Goal: Task Accomplishment & Management: Manage account settings

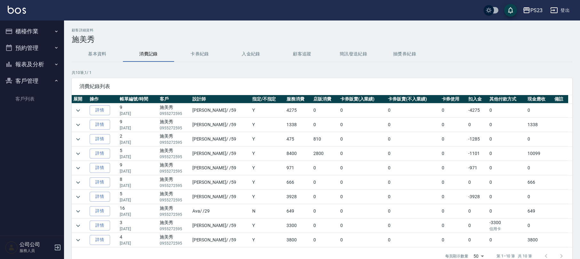
click at [28, 68] on button "報表及分析" at bounding box center [32, 64] width 59 height 17
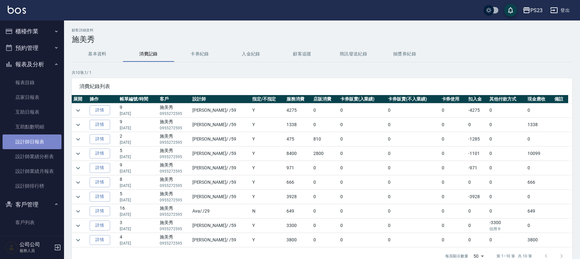
drag, startPoint x: 42, startPoint y: 141, endPoint x: 44, endPoint y: 138, distance: 4.6
click at [42, 141] on link "設計師日報表" at bounding box center [32, 141] width 59 height 15
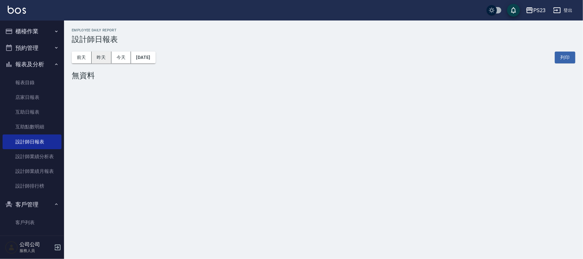
click at [98, 60] on button "昨天" at bounding box center [102, 58] width 20 height 12
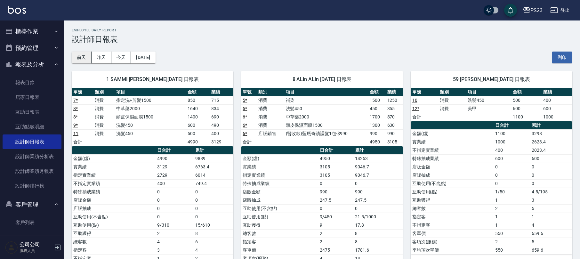
click at [90, 58] on button "前天" at bounding box center [82, 58] width 20 height 12
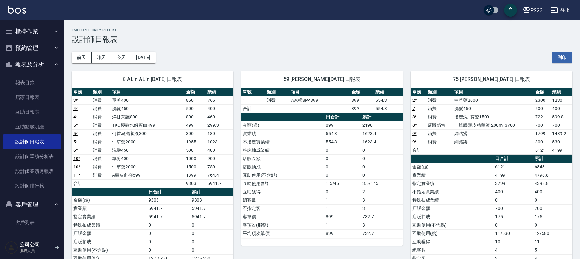
click at [36, 32] on button "櫃檯作業" at bounding box center [32, 31] width 59 height 17
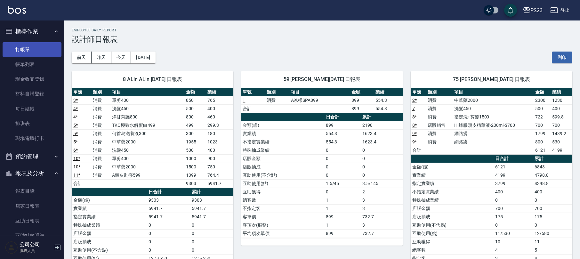
click at [33, 53] on link "打帳單" at bounding box center [32, 49] width 59 height 15
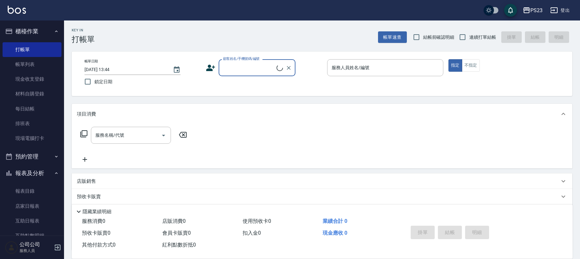
click at [31, 167] on button "報表及分析" at bounding box center [32, 173] width 59 height 17
click at [3, 165] on button "報表及分析" at bounding box center [32, 173] width 59 height 17
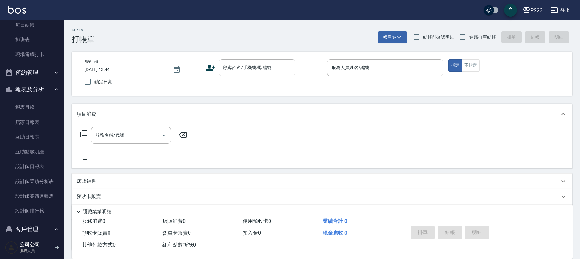
scroll to position [113, 0]
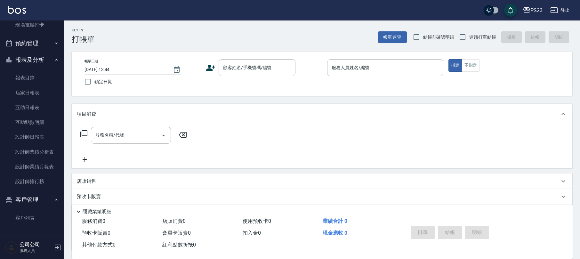
drag, startPoint x: 60, startPoint y: 169, endPoint x: 63, endPoint y: 176, distance: 7.0
click at [63, 176] on nav "櫃檯作業 打帳單 帳單列表 現金收支登錄 材料自購登錄 每日結帳 排班表 現場電腦打卡 預約管理 預約管理 單日預約紀錄 單週預約紀錄 報表及分析 報表目錄 …" at bounding box center [32, 127] width 64 height 215
click at [22, 215] on link "客戶列表" at bounding box center [32, 218] width 59 height 15
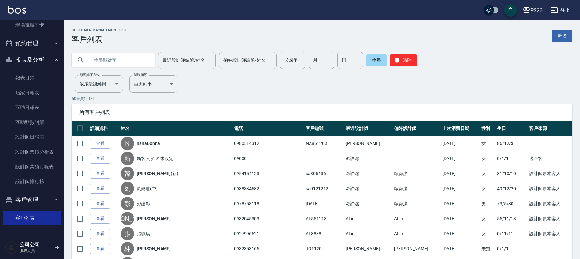
click at [115, 58] on input "text" at bounding box center [120, 60] width 60 height 17
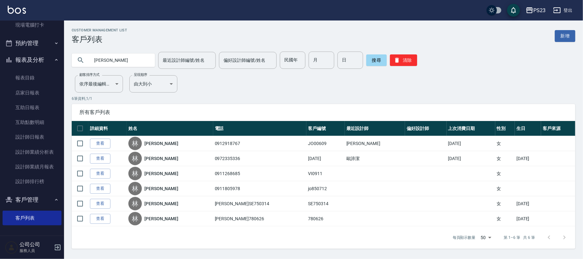
click at [112, 53] on input "[PERSON_NAME]" at bounding box center [120, 60] width 60 height 17
type input "[PERSON_NAME]"
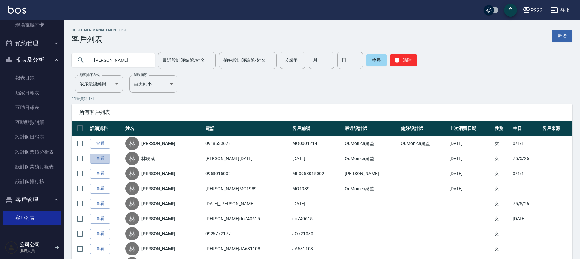
click at [100, 157] on link "查看" at bounding box center [100, 159] width 20 height 10
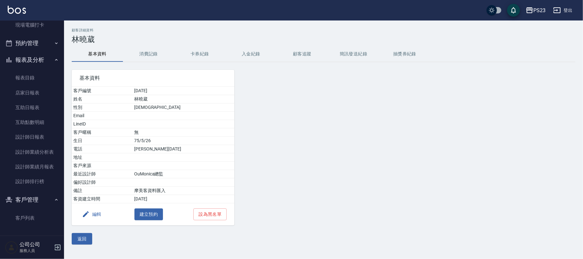
click at [255, 56] on button "入金紀錄" at bounding box center [250, 53] width 51 height 15
